Goal: Task Accomplishment & Management: Use online tool/utility

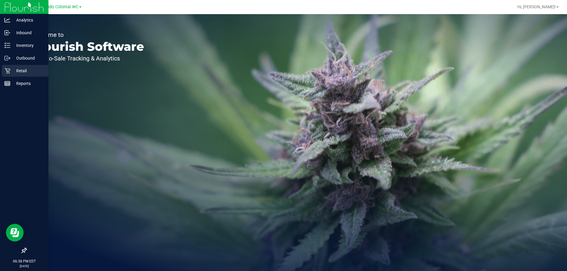
click at [12, 68] on p "Retail" at bounding box center [27, 70] width 35 height 7
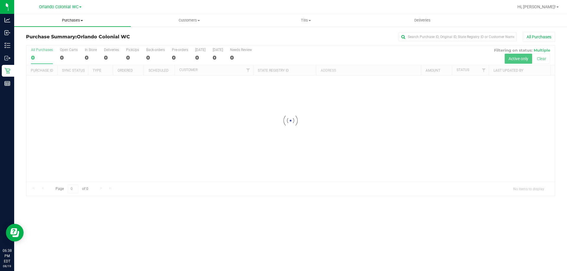
click at [74, 19] on span "Purchases" at bounding box center [72, 20] width 117 height 5
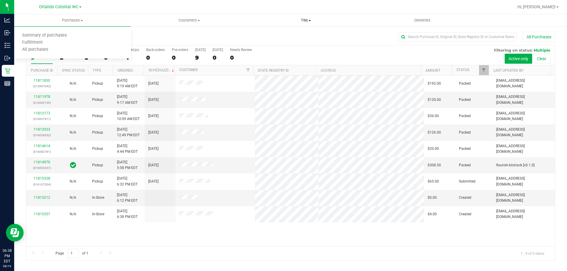
click at [304, 17] on uib-tab-heading "Tills Manage tills Reconcile e-payments" at bounding box center [306, 20] width 116 height 12
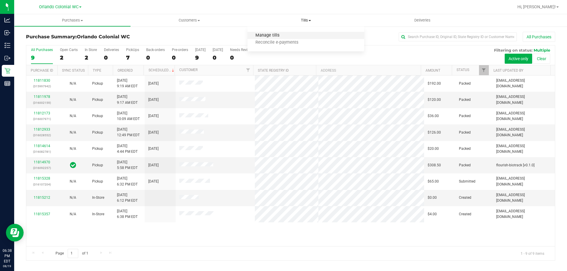
click at [262, 38] on span "Manage tills" at bounding box center [267, 35] width 40 height 5
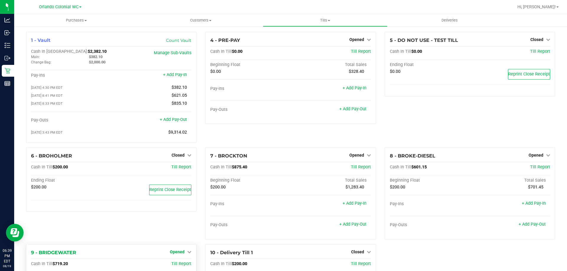
click at [182, 254] on span "Opened" at bounding box center [177, 252] width 15 height 5
click at [180, 264] on link "Close Till" at bounding box center [178, 264] width 16 height 5
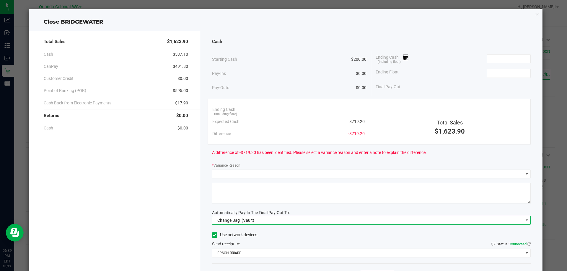
click at [244, 221] on span "(Vault)" at bounding box center [248, 220] width 13 height 5
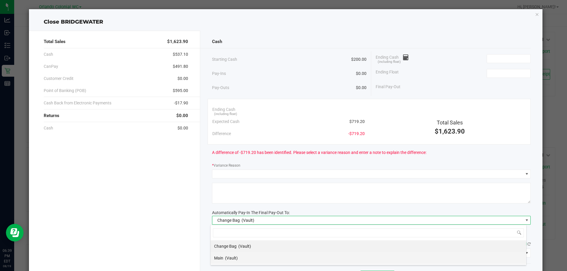
click at [240, 259] on li "Main (Vault)" at bounding box center [369, 259] width 316 height 12
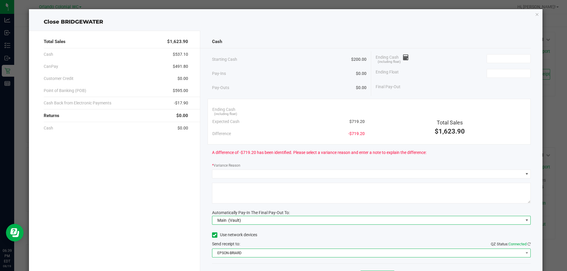
click at [239, 253] on span "EPSON-BRIARD" at bounding box center [367, 253] width 311 height 8
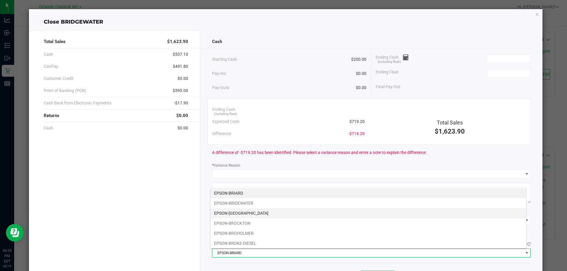
click at [234, 214] on li "EPSON-[GEOGRAPHIC_DATA]" at bounding box center [369, 214] width 316 height 10
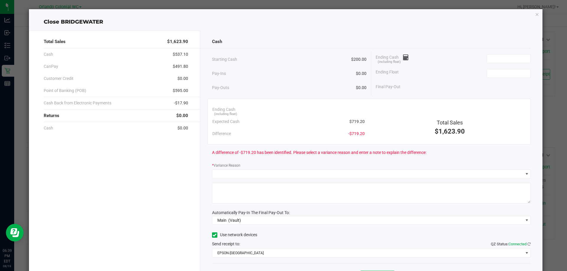
drag, startPoint x: 362, startPoint y: 118, endPoint x: 349, endPoint y: 121, distance: 12.8
click at [345, 124] on div "Expected Cash $719.20" at bounding box center [288, 122] width 152 height 12
copy span "$719.20"
click at [513, 60] on input at bounding box center [508, 59] width 43 height 8
paste input "719.2"
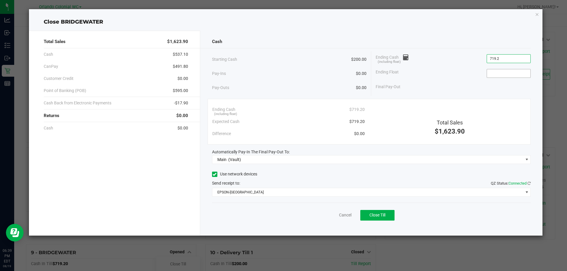
type input "$719.20"
click at [503, 76] on input at bounding box center [508, 73] width 43 height 8
type input "3"
type input "$200.00"
click at [494, 34] on div "Cash Starting Cash $200.00 Pay-Ins $0.00 Pay-Outs $0.00 Ending Cash (including …" at bounding box center [371, 133] width 343 height 205
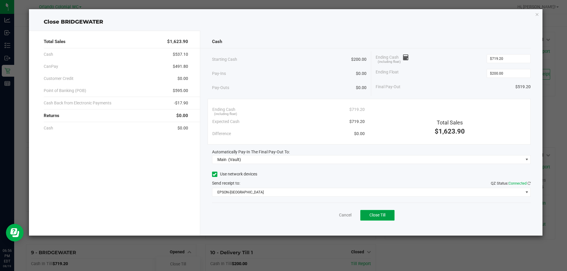
click at [373, 216] on span "Close Till" at bounding box center [377, 215] width 16 height 5
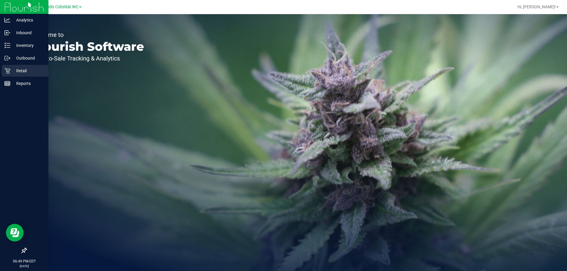
click at [19, 68] on p "Retail" at bounding box center [27, 70] width 35 height 7
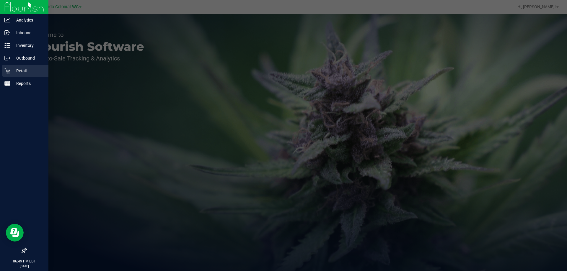
click at [19, 68] on p "Retail" at bounding box center [27, 70] width 35 height 7
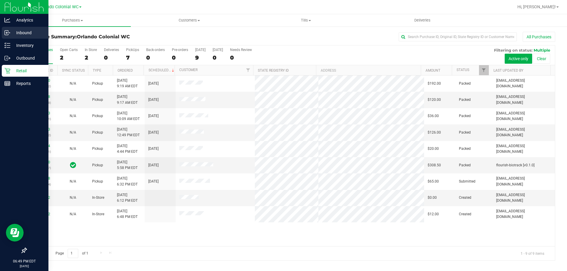
click at [16, 33] on p "Inbound" at bounding box center [27, 32] width 35 height 7
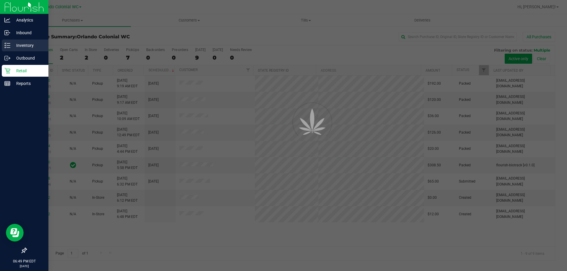
click at [15, 48] on p "Inventory" at bounding box center [27, 45] width 35 height 7
click at [15, 47] on p "Inventory" at bounding box center [27, 45] width 35 height 7
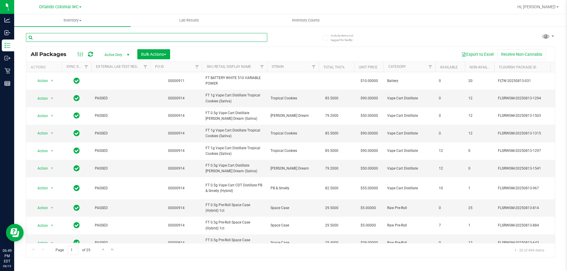
click at [73, 40] on input "text" at bounding box center [146, 37] width 241 height 9
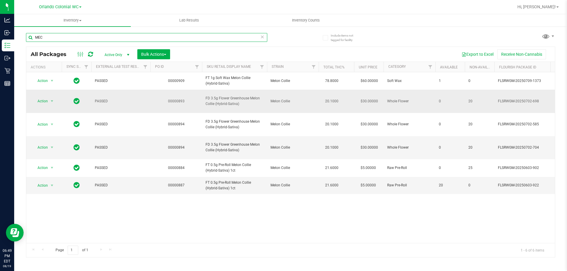
type input "MEC"
click at [217, 96] on span "FD 3.5g Flower Greenhouse Melon Collie (Hybrid-Sativa)" at bounding box center [235, 101] width 58 height 11
copy tr "FD 3.5g Flower Greenhouse Melon Collie (Hybrid-Sativa)"
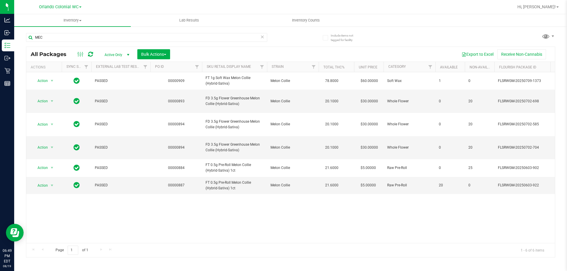
click at [262, 34] on icon at bounding box center [262, 36] width 4 height 7
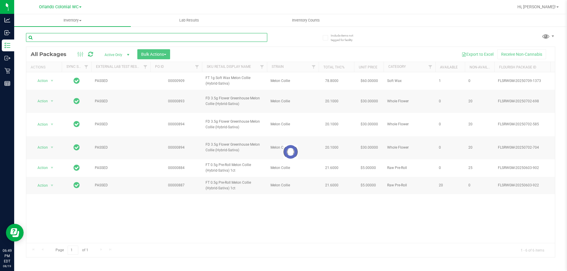
click at [247, 37] on input "text" at bounding box center [146, 37] width 241 height 9
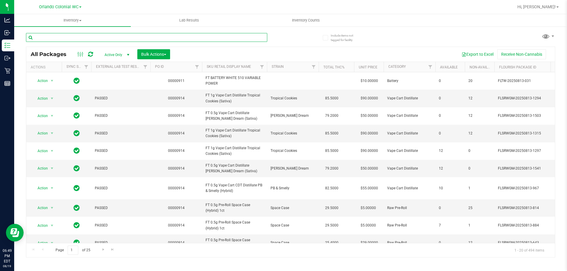
paste input "FD 3.5g Flower Greenhouse Melon Collie (Hybrid-Sativa)"
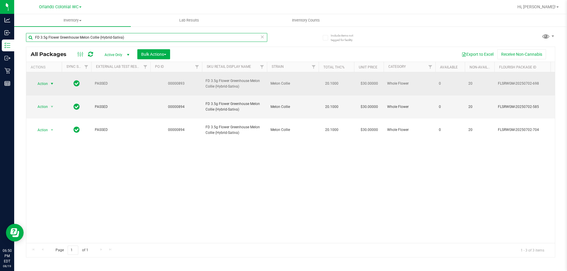
type input "FD 3.5g Flower Greenhouse Melon Collie (Hybrid-Sativa)"
click at [51, 82] on span "select" at bounding box center [52, 84] width 5 height 5
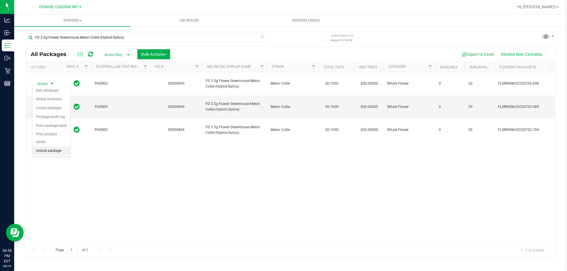
click at [59, 147] on li "Unlock package" at bounding box center [51, 151] width 38 height 9
